Goal: Find specific page/section: Find specific page/section

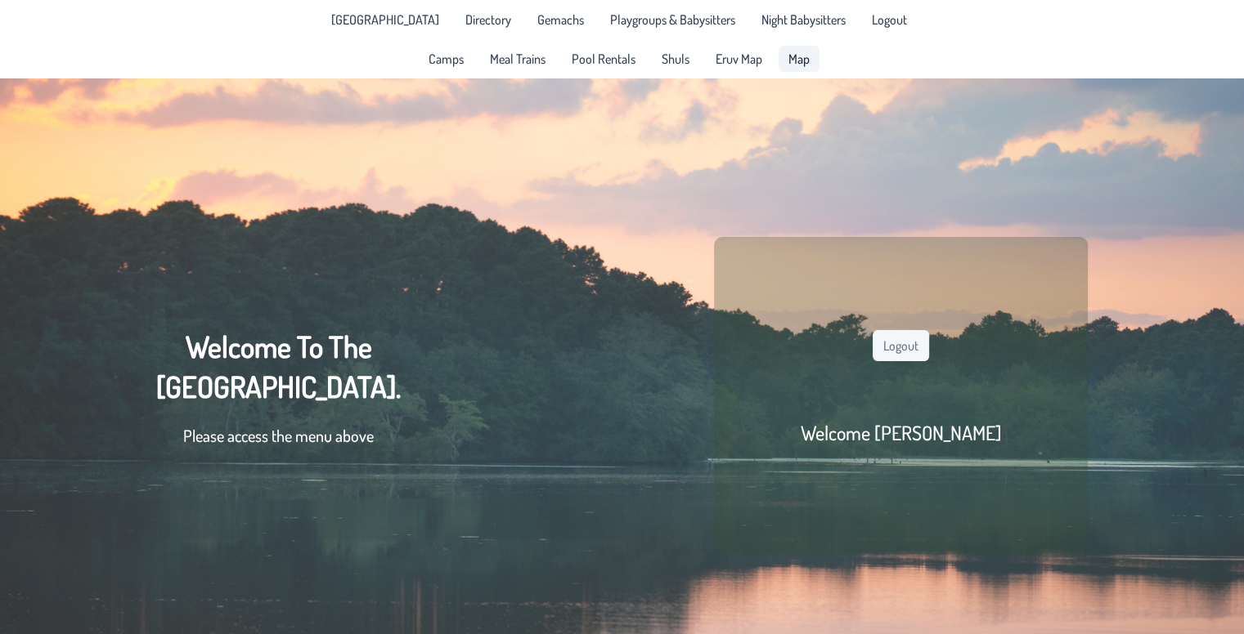
click at [788, 65] on span "Map" at bounding box center [798, 58] width 21 height 13
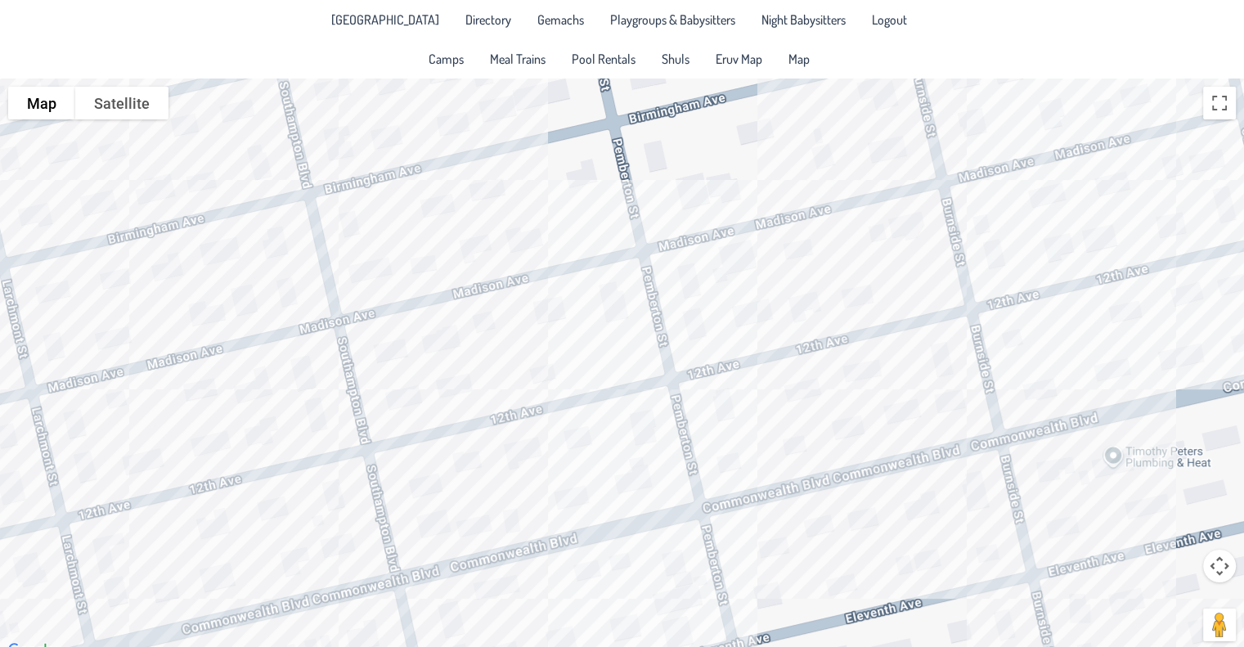
click at [540, 258] on div at bounding box center [622, 369] width 1244 height 582
click at [425, 261] on div "[PERSON_NAME] & [PERSON_NAME] [STREET_ADDRESS]" at bounding box center [622, 369] width 1244 height 582
click at [562, 297] on div "Yudi & [PERSON_NAME] [STREET_ADDRESS]" at bounding box center [622, 369] width 1244 height 582
click at [734, 329] on div "[PERSON_NAME] & [PERSON_NAME] [STREET_ADDRESS]" at bounding box center [622, 369] width 1244 height 582
click at [719, 392] on div "[PERSON_NAME] & [PERSON_NAME] [STREET_ADDRESS]" at bounding box center [622, 369] width 1244 height 582
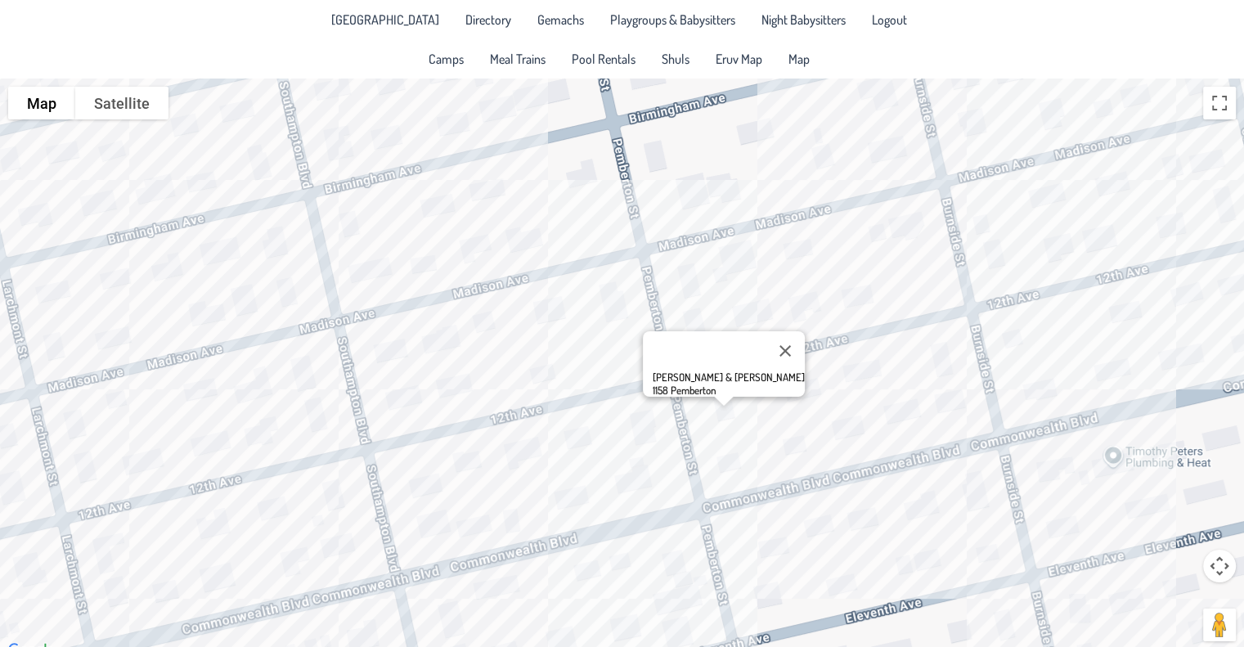
click at [518, 382] on div "[PERSON_NAME] & [PERSON_NAME] 1158 [PERSON_NAME]" at bounding box center [622, 369] width 1244 height 582
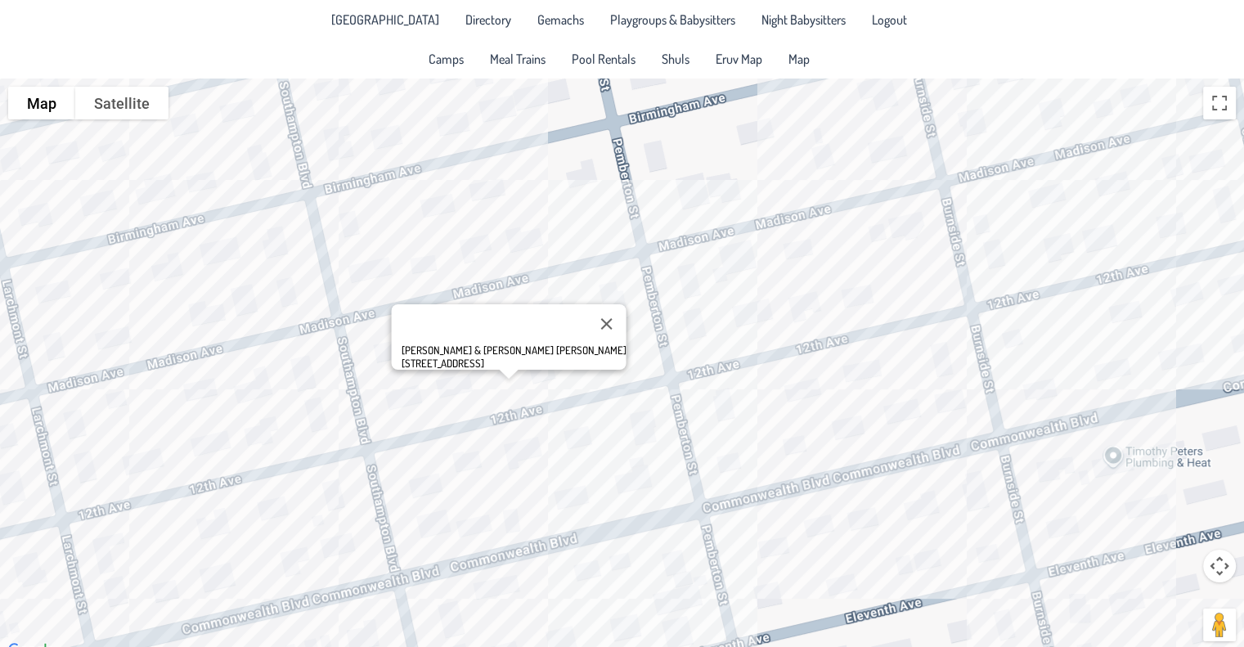
click at [301, 289] on div "[PERSON_NAME] & [PERSON_NAME] [PERSON_NAME] [STREET_ADDRESS]" at bounding box center [622, 369] width 1244 height 582
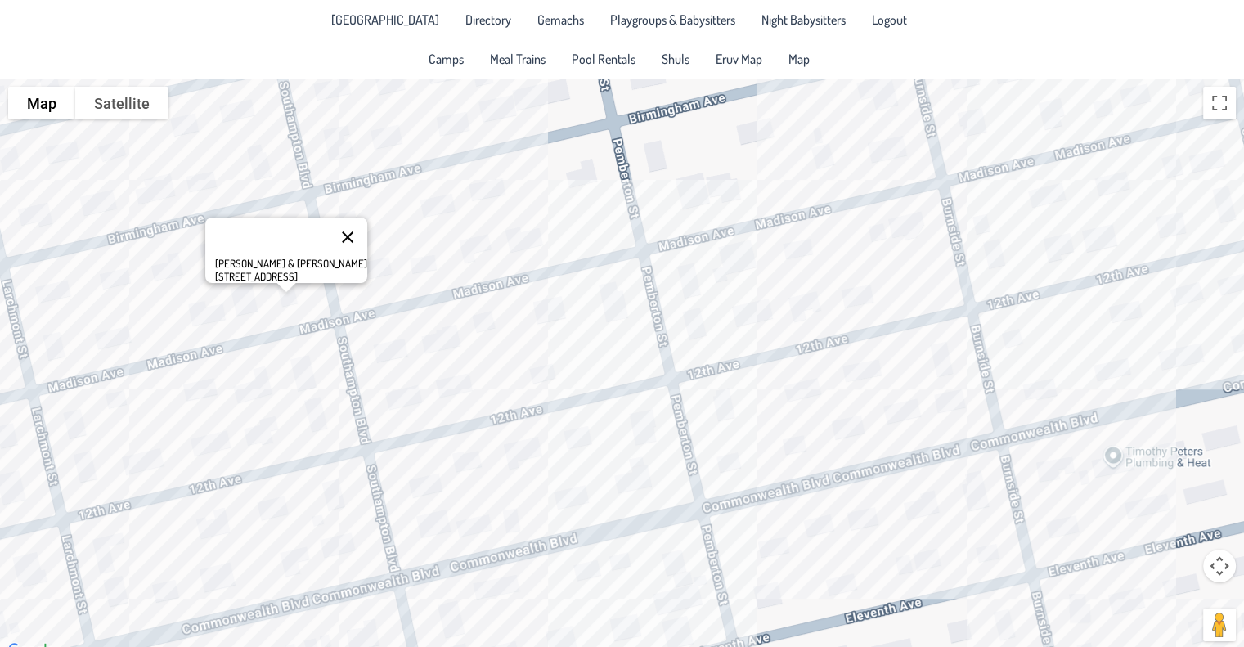
click at [343, 223] on button "Close" at bounding box center [347, 236] width 39 height 39
click at [344, 225] on div at bounding box center [622, 369] width 1244 height 582
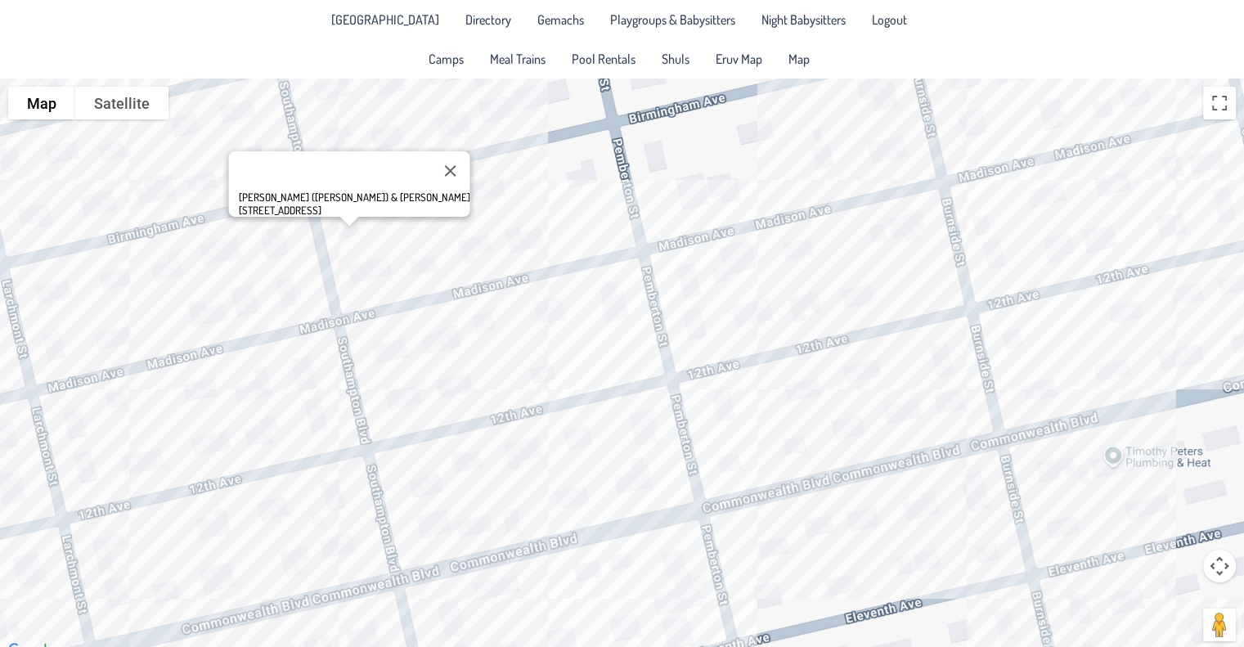
click at [280, 240] on div "[PERSON_NAME] ([PERSON_NAME]) & [PERSON_NAME] [STREET_ADDRESS]" at bounding box center [622, 369] width 1244 height 582
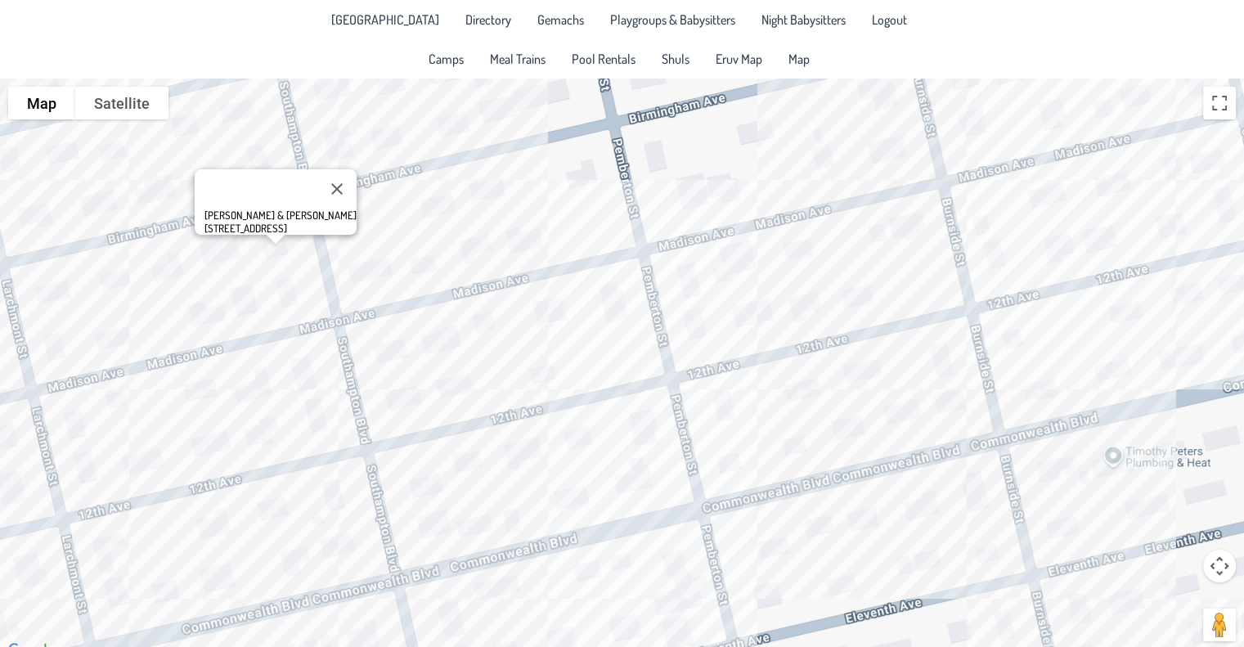
click at [362, 234] on div "[PERSON_NAME] & [PERSON_NAME] [STREET_ADDRESS]" at bounding box center [622, 369] width 1244 height 582
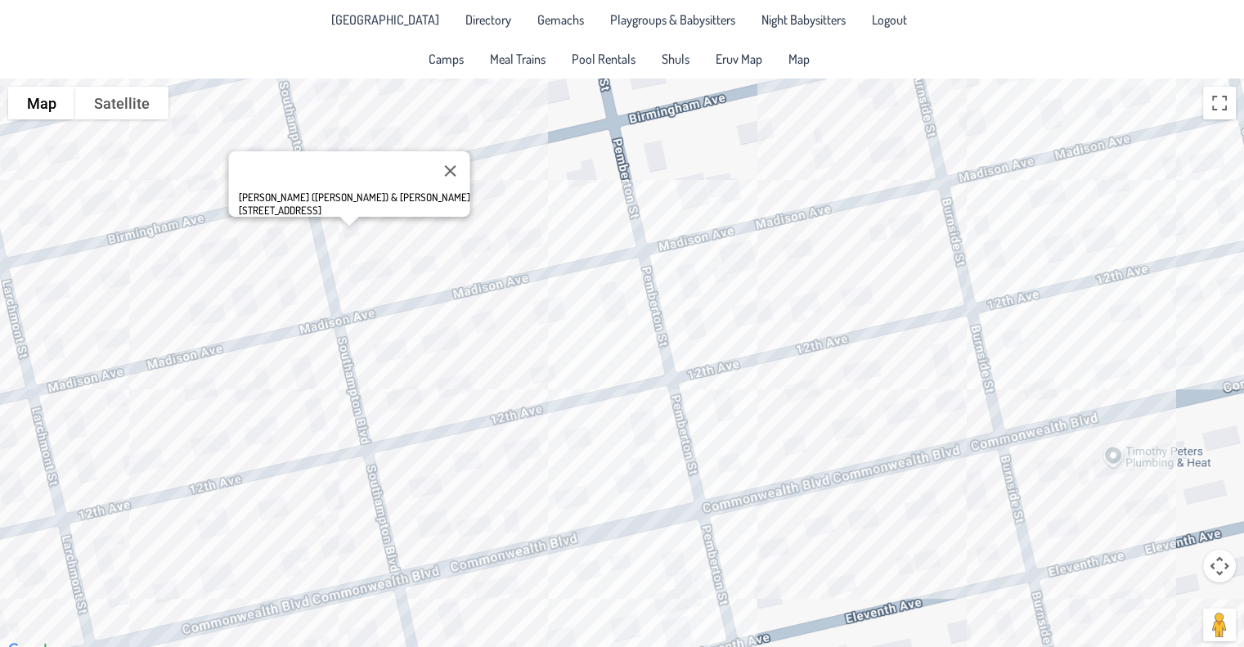
click at [271, 251] on div "[PERSON_NAME] ([PERSON_NAME]) & [PERSON_NAME] [STREET_ADDRESS]" at bounding box center [622, 369] width 1244 height 582
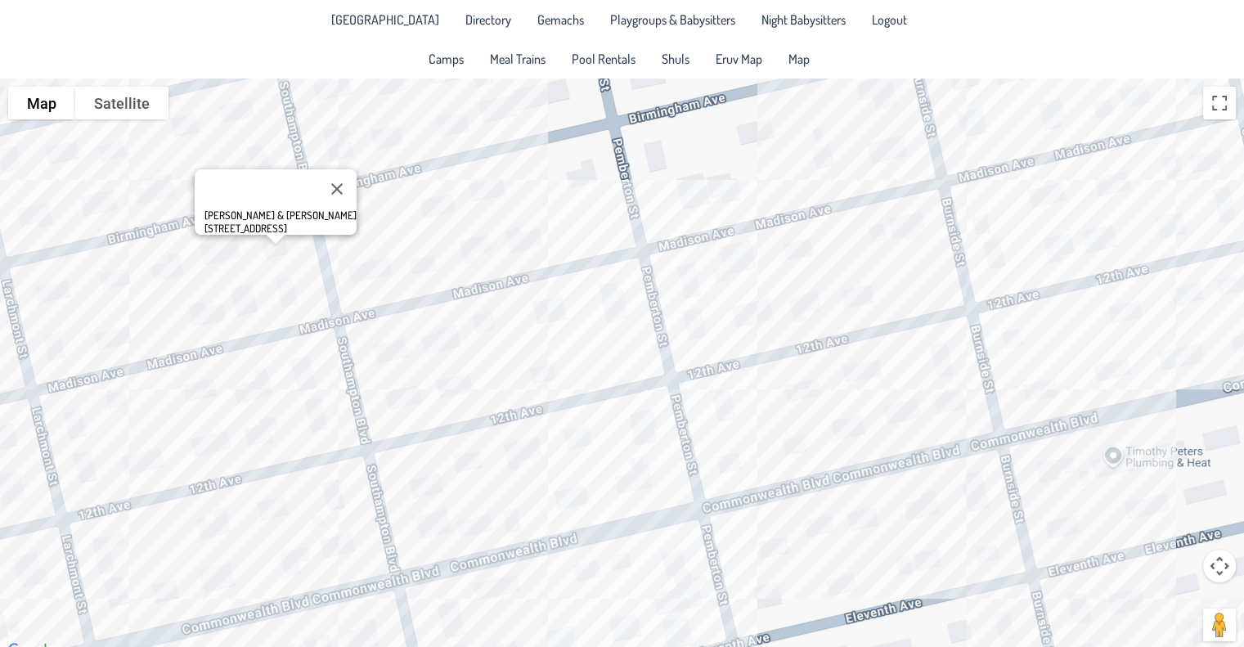
click at [539, 236] on div "[PERSON_NAME] & [PERSON_NAME] [STREET_ADDRESS]" at bounding box center [622, 369] width 1244 height 582
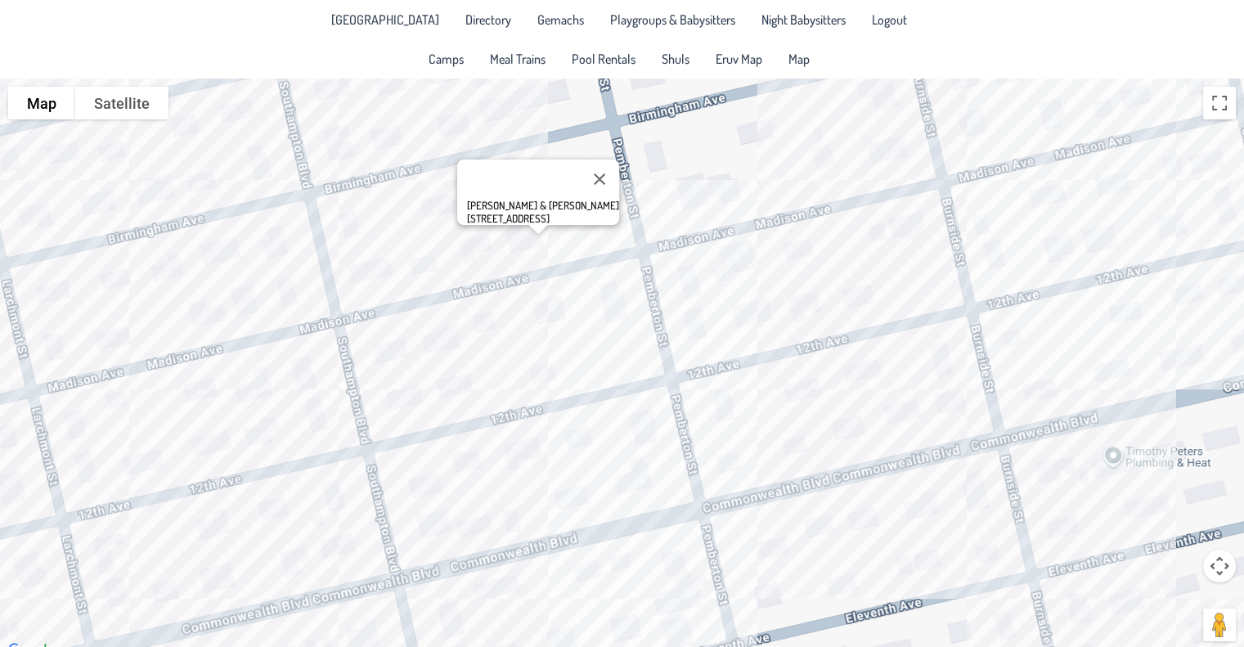
click at [426, 264] on div "[PERSON_NAME] & [PERSON_NAME] [STREET_ADDRESS]" at bounding box center [622, 369] width 1244 height 582
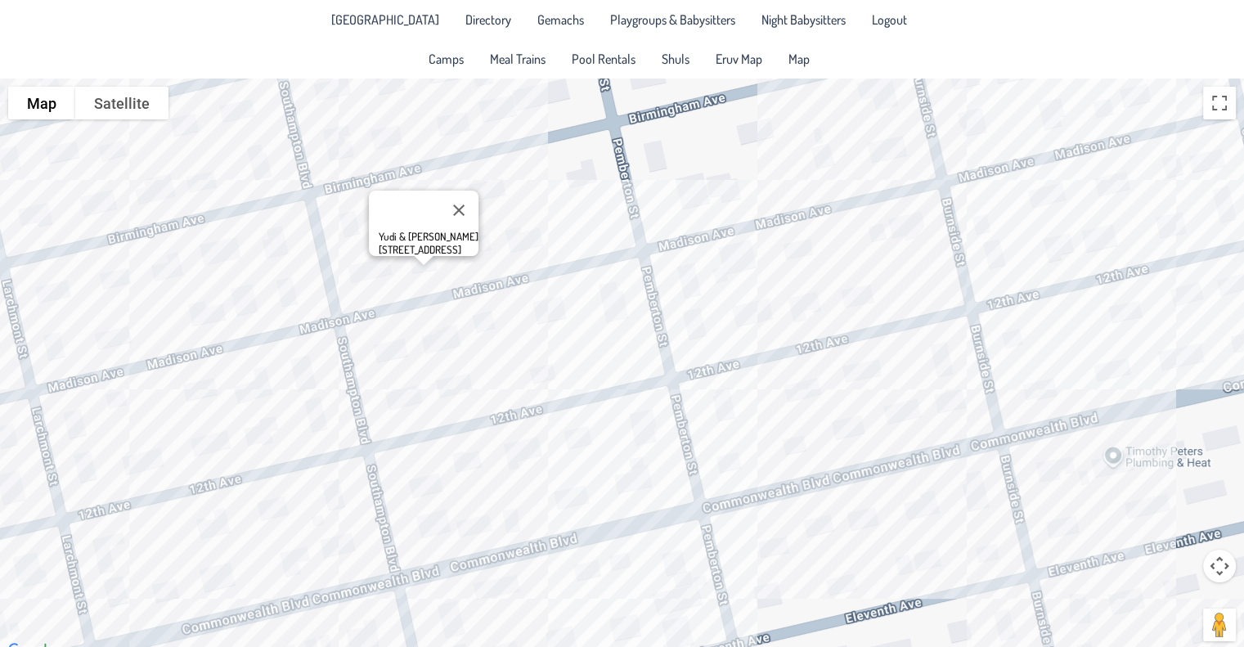
click at [482, 250] on div "Yudi & [PERSON_NAME] [STREET_ADDRESS]" at bounding box center [622, 369] width 1244 height 582
click at [493, 194] on div "Yudi & [PERSON_NAME] [STREET_ADDRESS]" at bounding box center [622, 369] width 1244 height 582
click at [486, 257] on div "Yudi & [PERSON_NAME] [STREET_ADDRESS]" at bounding box center [622, 369] width 1244 height 582
